Goal: Task Accomplishment & Management: Use online tool/utility

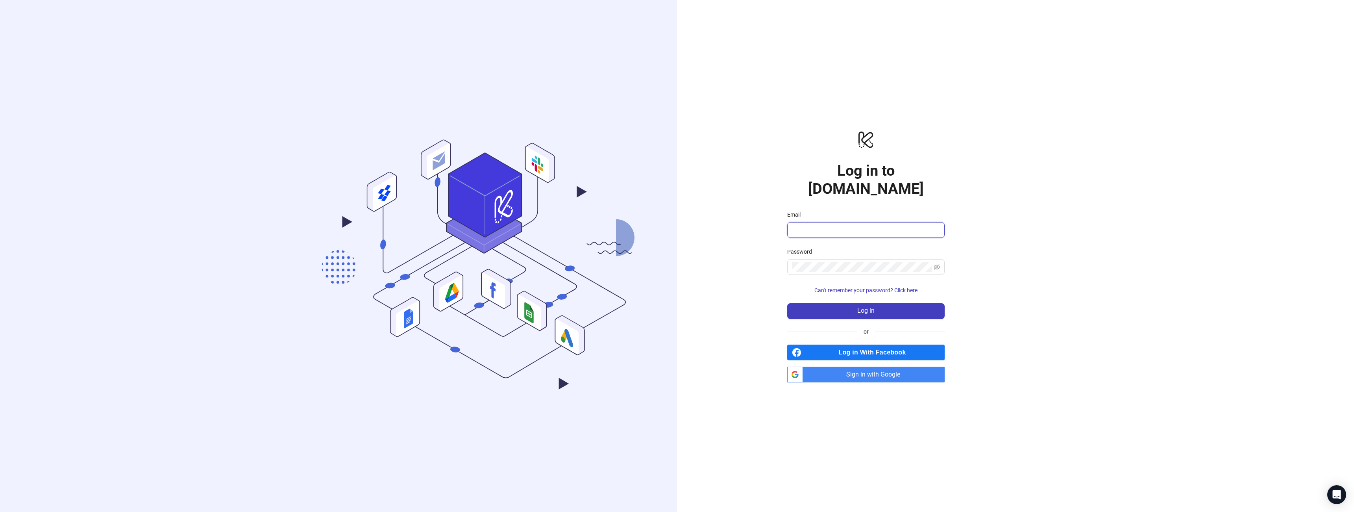
drag, startPoint x: 832, startPoint y: 225, endPoint x: 829, endPoint y: 248, distance: 23.1
click at [831, 225] on input "Email" at bounding box center [865, 229] width 146 height 9
type input "**********"
click at [835, 303] on button "Log in" at bounding box center [865, 311] width 157 height 16
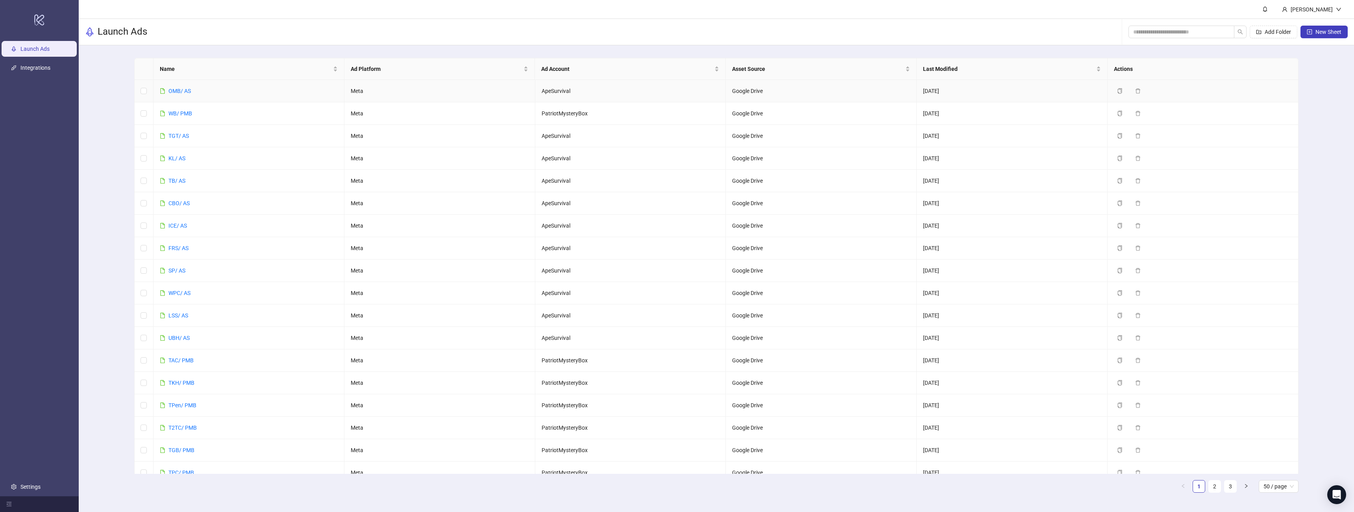
click at [179, 87] on div "OMB/ AS" at bounding box center [179, 91] width 22 height 9
click at [176, 90] on link "OMB/ AS" at bounding box center [179, 91] width 22 height 6
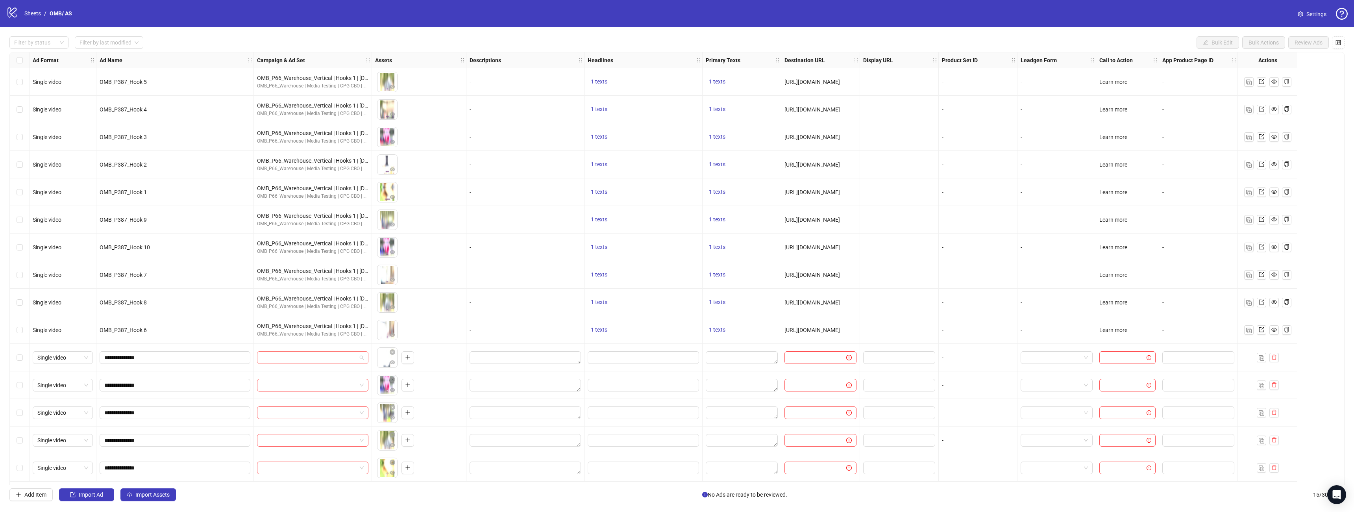
click at [268, 354] on input "search" at bounding box center [309, 358] width 95 height 12
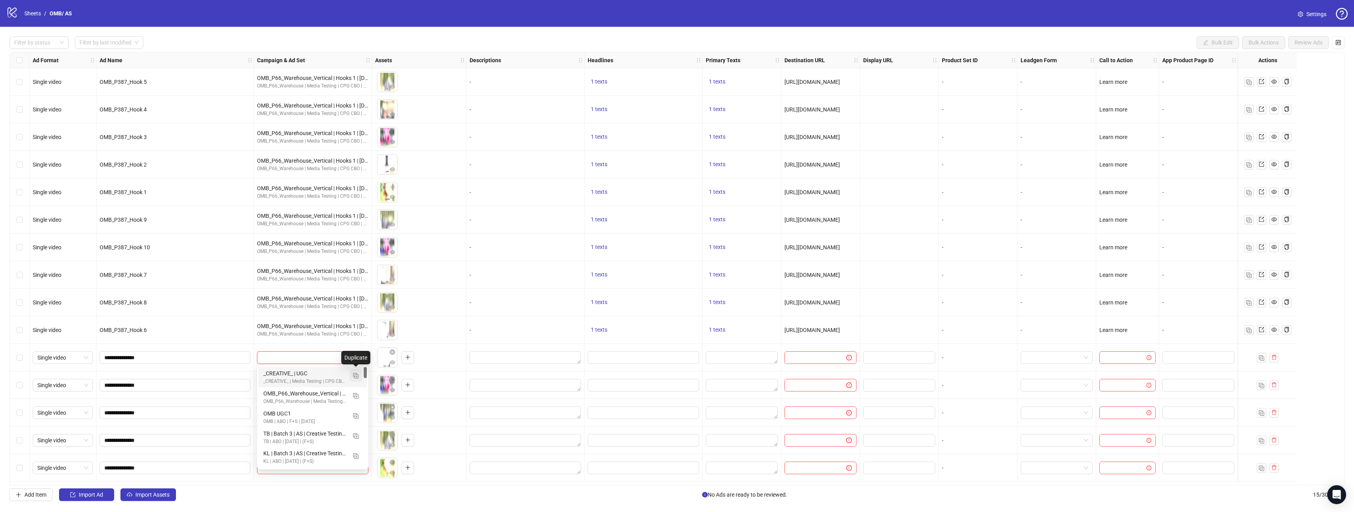
click at [357, 374] on img "button" at bounding box center [356, 376] width 6 height 6
